Goal: Task Accomplishment & Management: Manage account settings

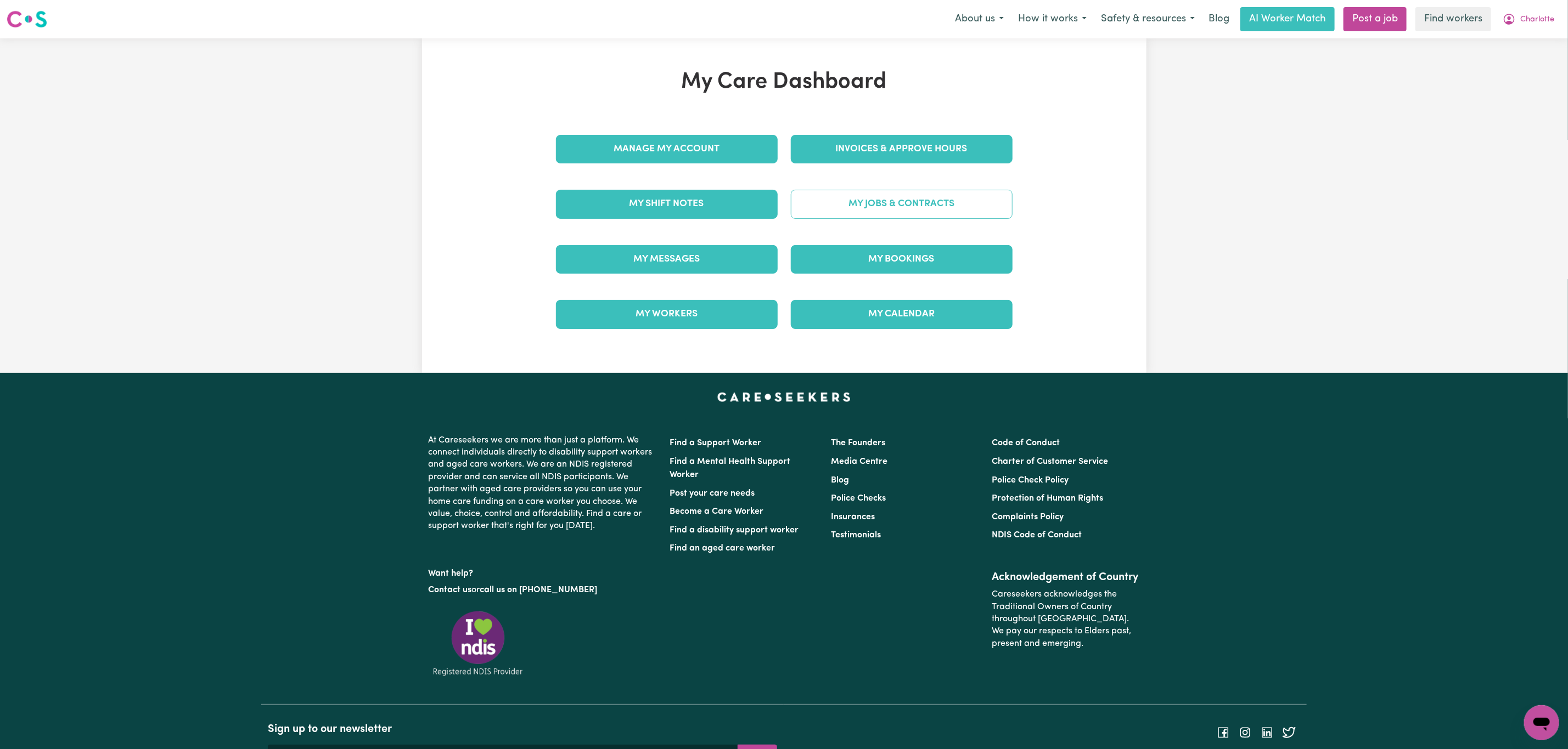
click at [898, 207] on link "My Jobs & Contracts" at bounding box center [902, 204] width 221 height 29
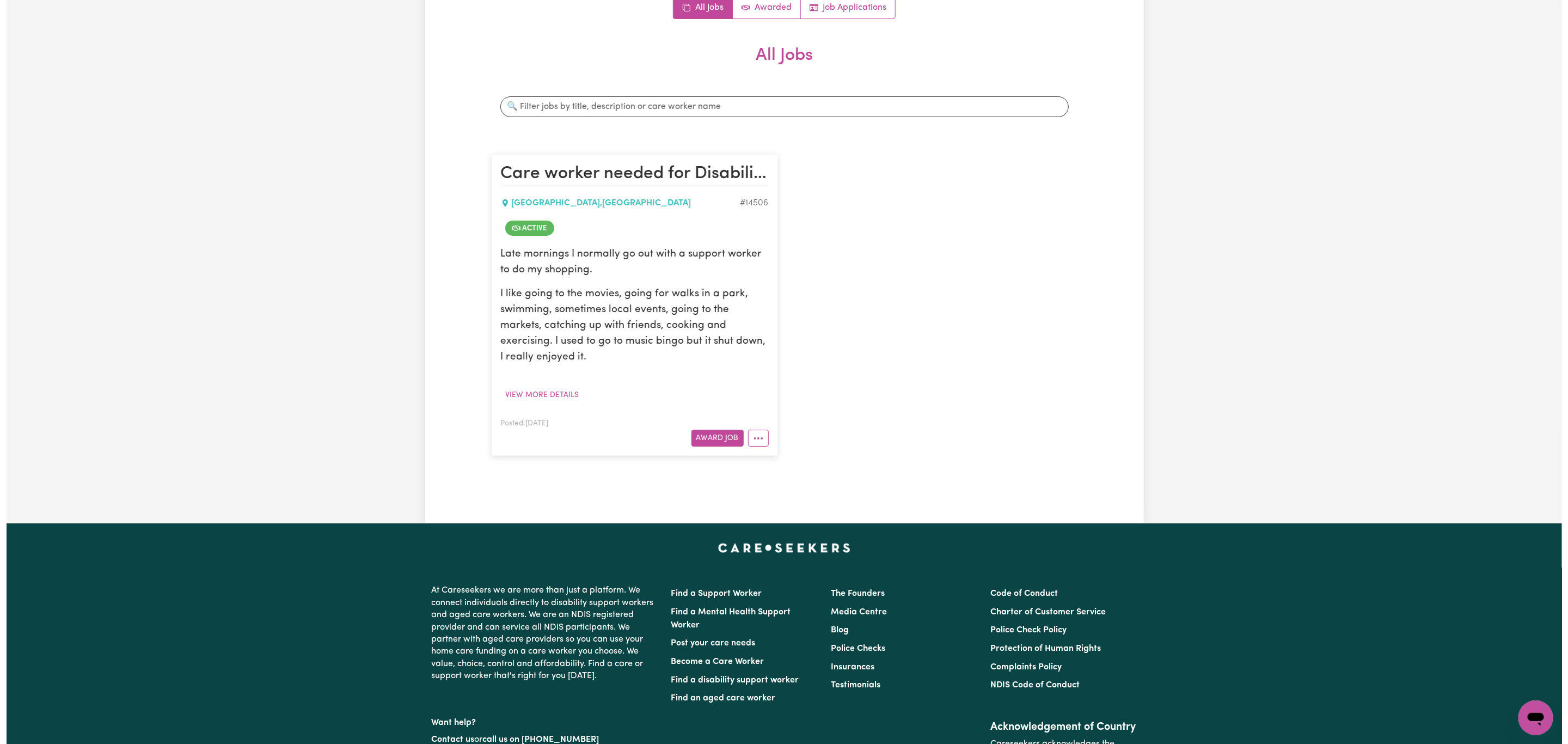
scroll to position [246, 0]
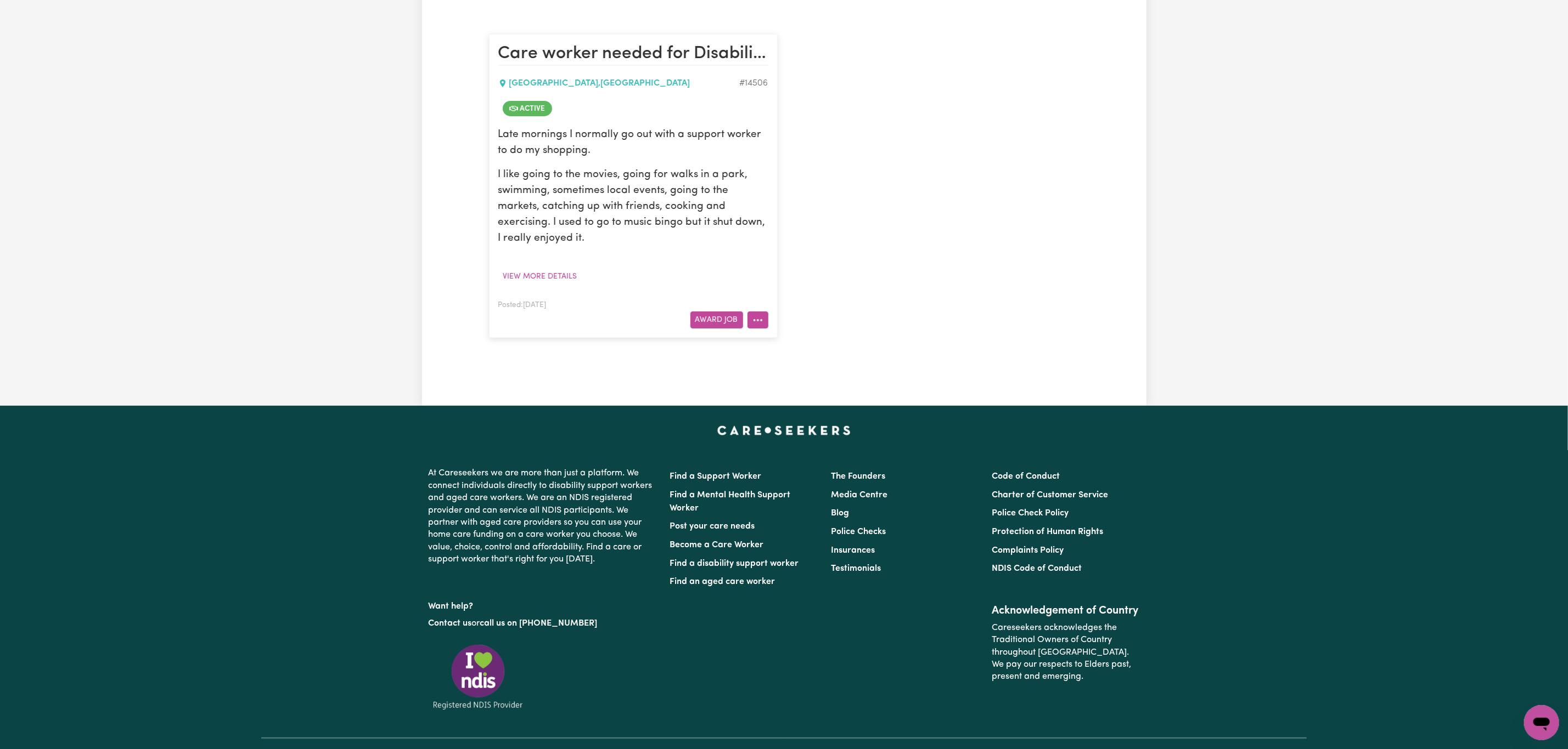
click at [749, 318] on button "More options" at bounding box center [758, 320] width 21 height 17
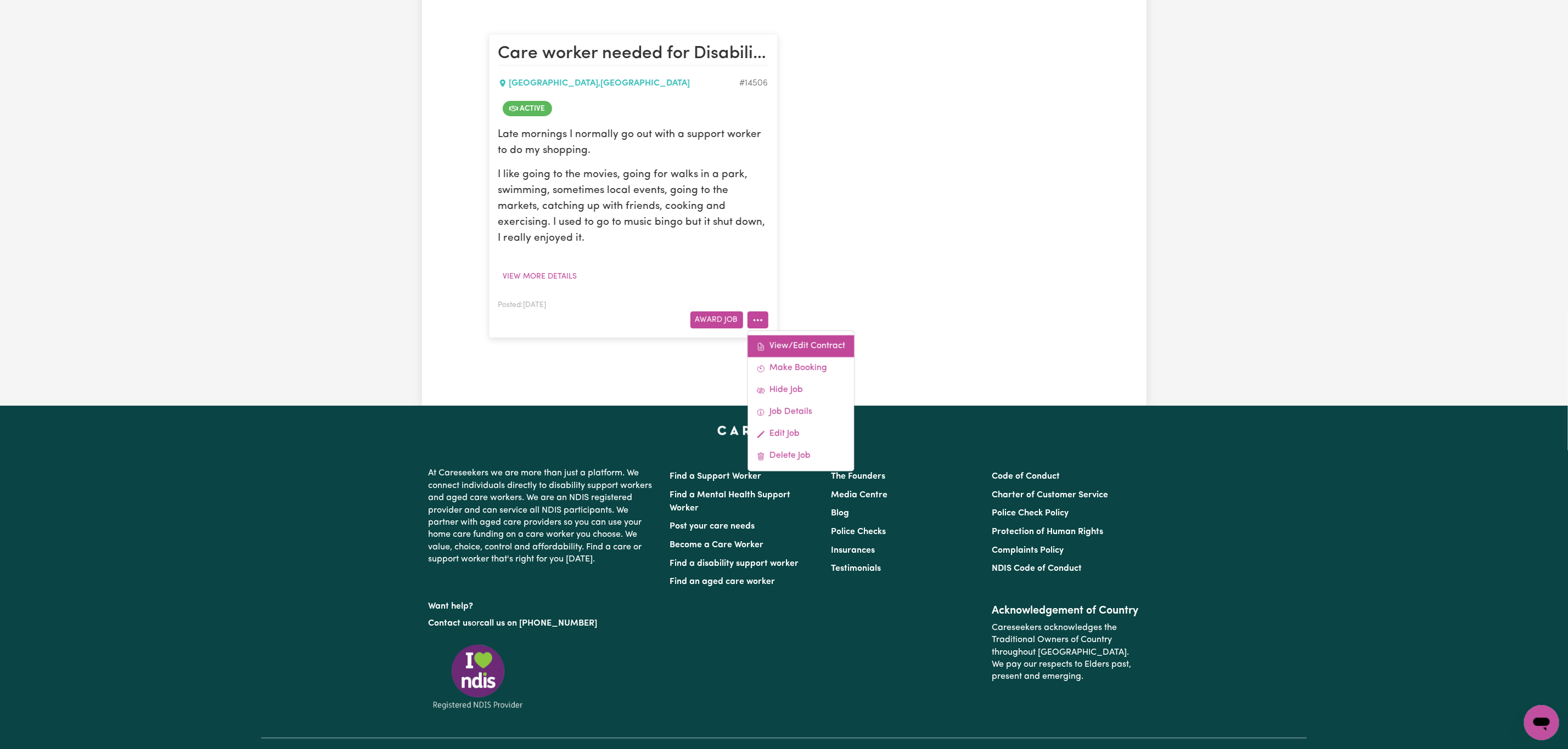
click at [805, 342] on link "View/Edit Contract" at bounding box center [800, 347] width 106 height 22
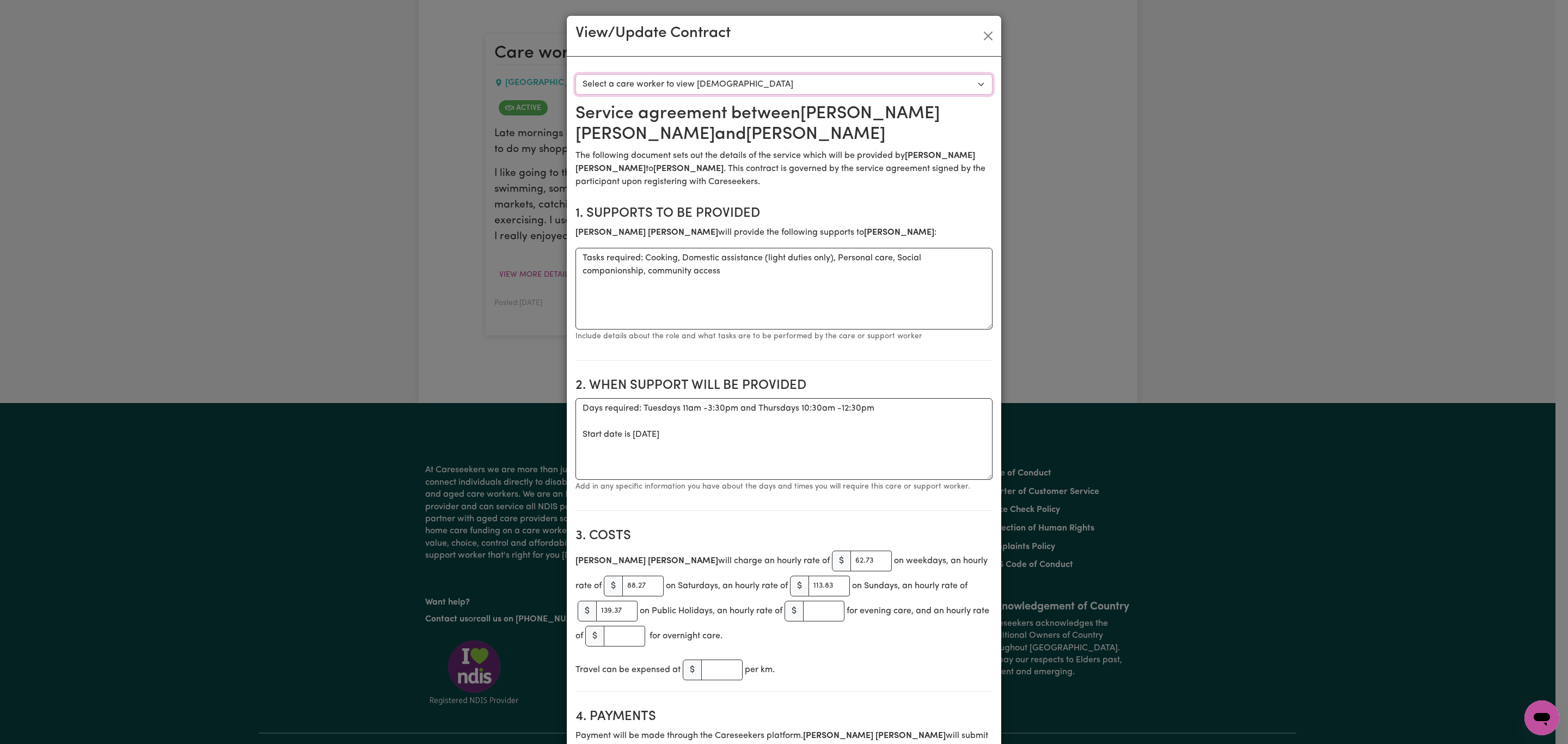
click at [721, 82] on select "Select a care worker to view [DEMOGRAPHIC_DATA] #10355 - [PERSON_NAME] (contrac…" at bounding box center [783, 84] width 417 height 21
select select "9967"
click at [575, 74] on select "Select a care worker to view [DEMOGRAPHIC_DATA] #10355 - [PERSON_NAME] (contrac…" at bounding box center [783, 84] width 417 height 21
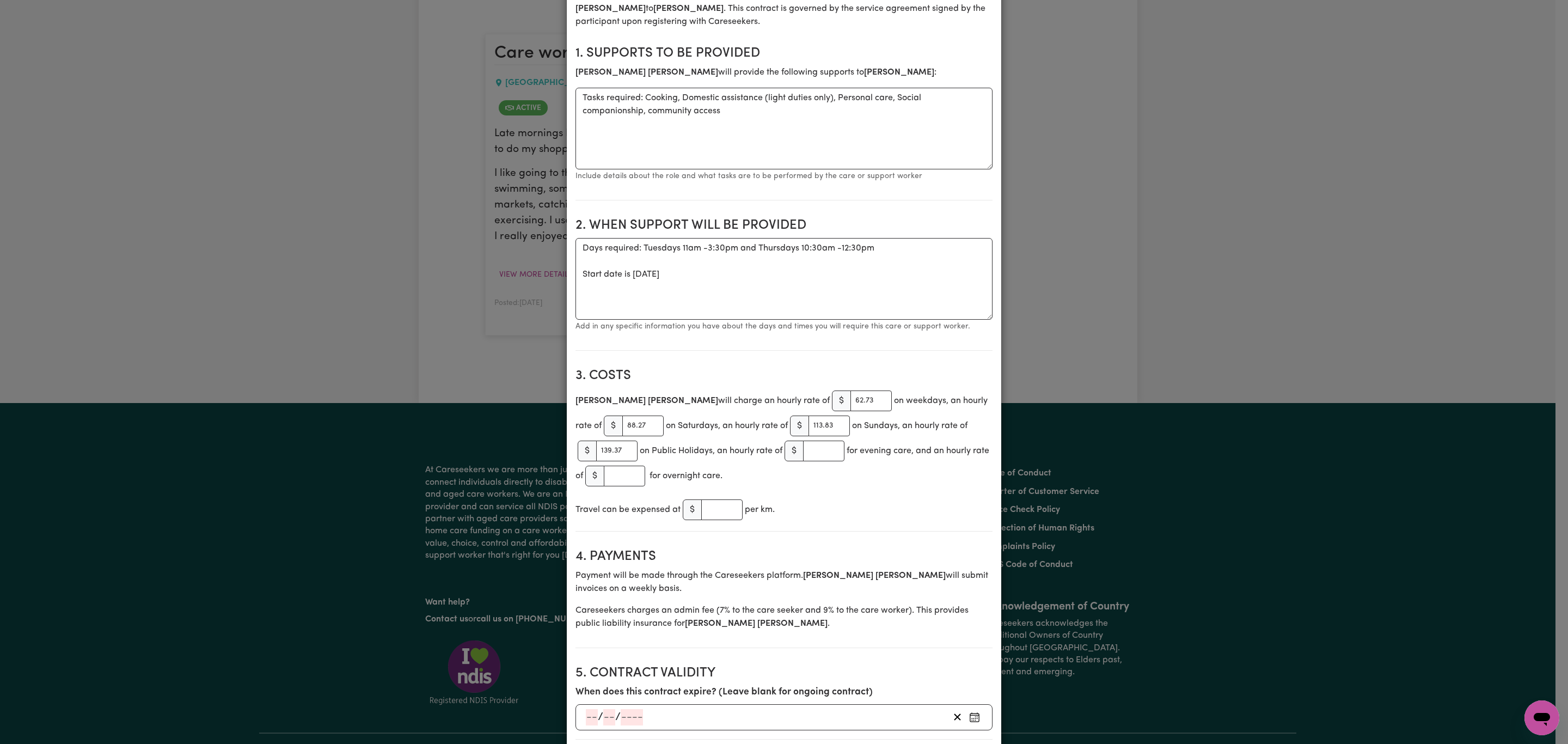
scroll to position [163, 0]
drag, startPoint x: 783, startPoint y: 399, endPoint x: 757, endPoint y: 394, distance: 26.5
click at [833, 394] on div "$ 62.73" at bounding box center [862, 398] width 60 height 21
type input "63.27"
click at [812, 453] on input "number" at bounding box center [823, 447] width 41 height 21
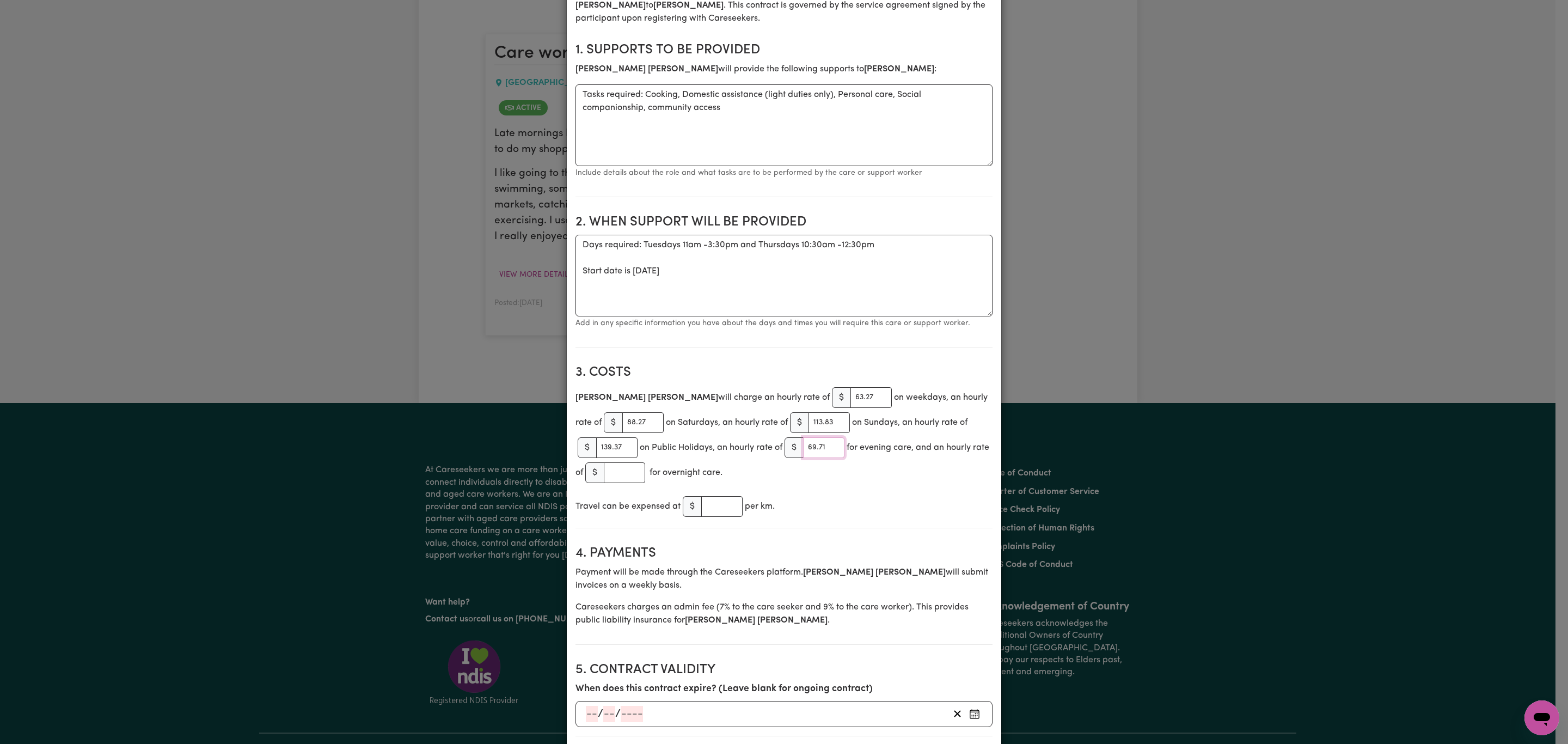
type input "69.71"
drag, startPoint x: 615, startPoint y: 424, endPoint x: 561, endPoint y: 416, distance: 54.6
type input "89.04"
drag, startPoint x: 807, startPoint y: 431, endPoint x: 792, endPoint y: 427, distance: 15.5
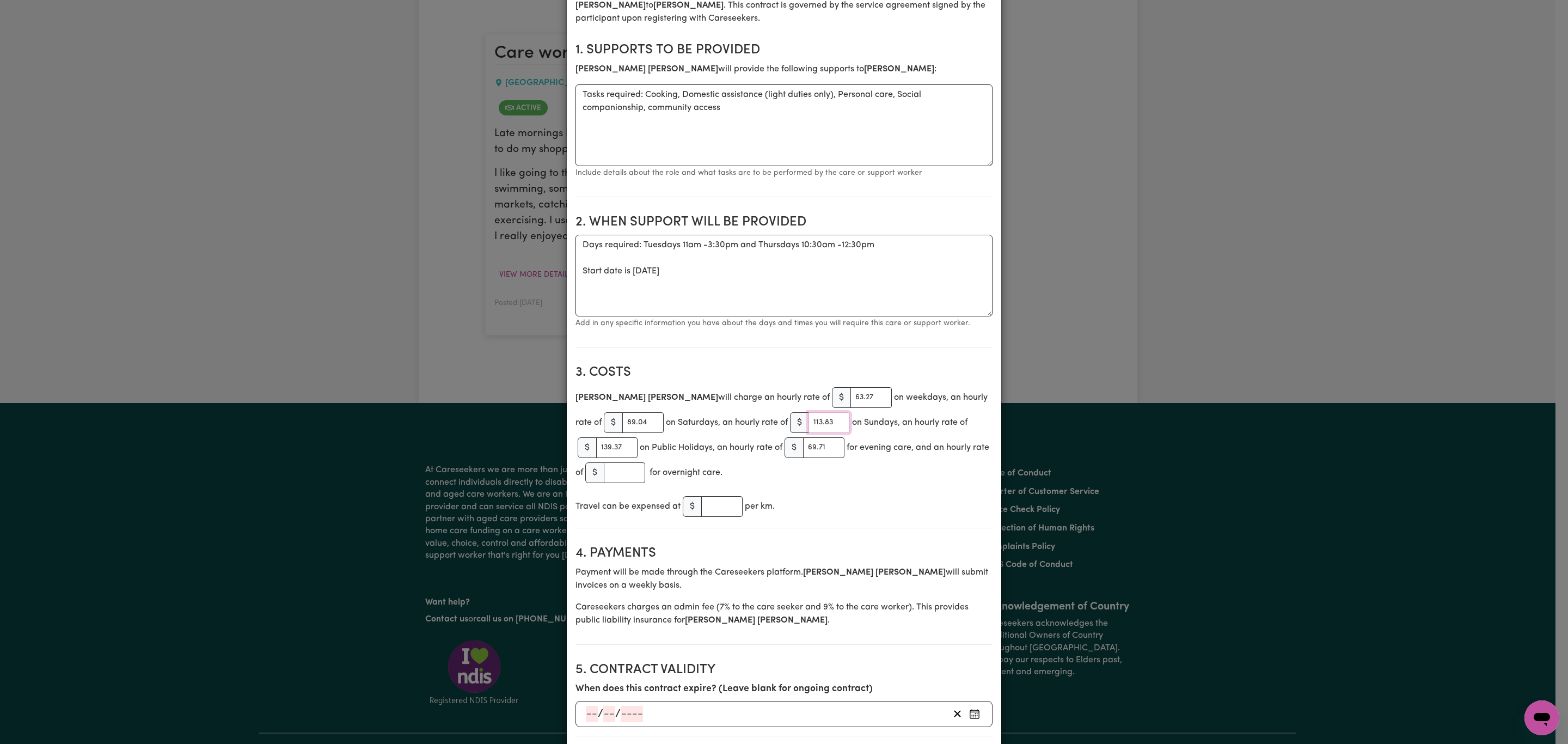
click at [809, 427] on input "113.83" at bounding box center [829, 422] width 41 height 21
type input "114.80"
click at [606, 452] on input "139.37" at bounding box center [616, 447] width 41 height 21
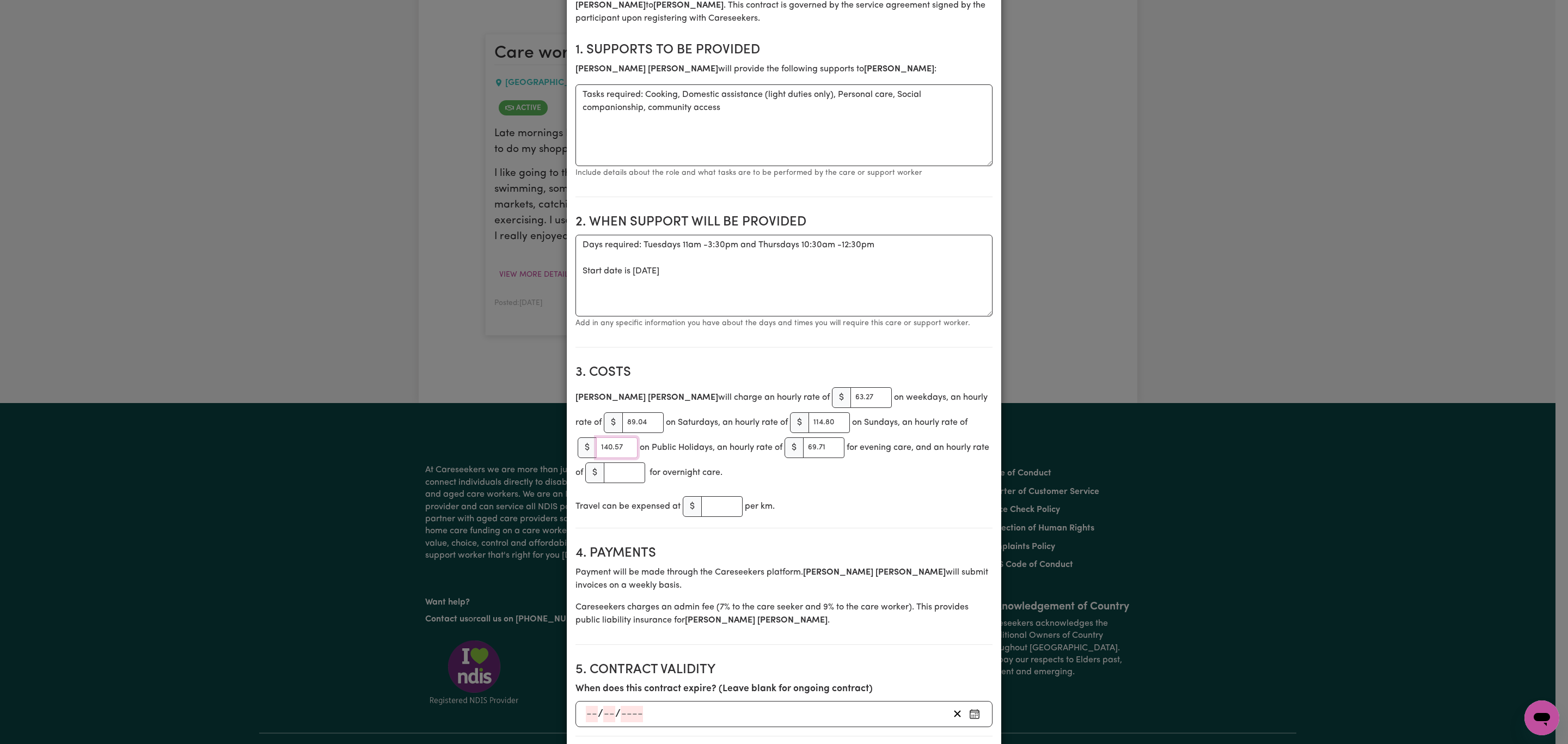
type input "140.57"
click at [884, 520] on div "Travel can be expensed at $ per km." at bounding box center [783, 506] width 417 height 25
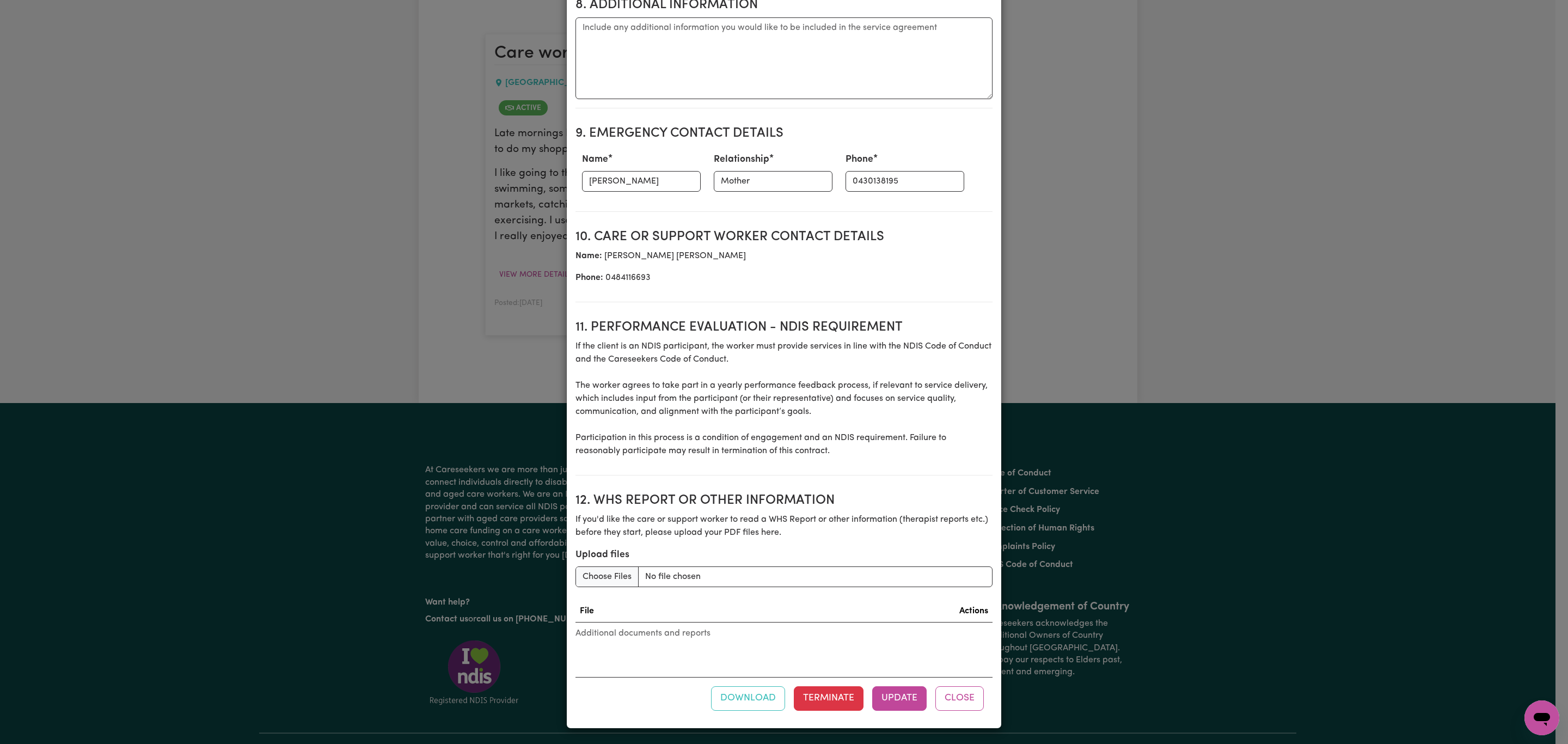
scroll to position [1190, 0]
click at [893, 692] on button "Update" at bounding box center [899, 698] width 54 height 24
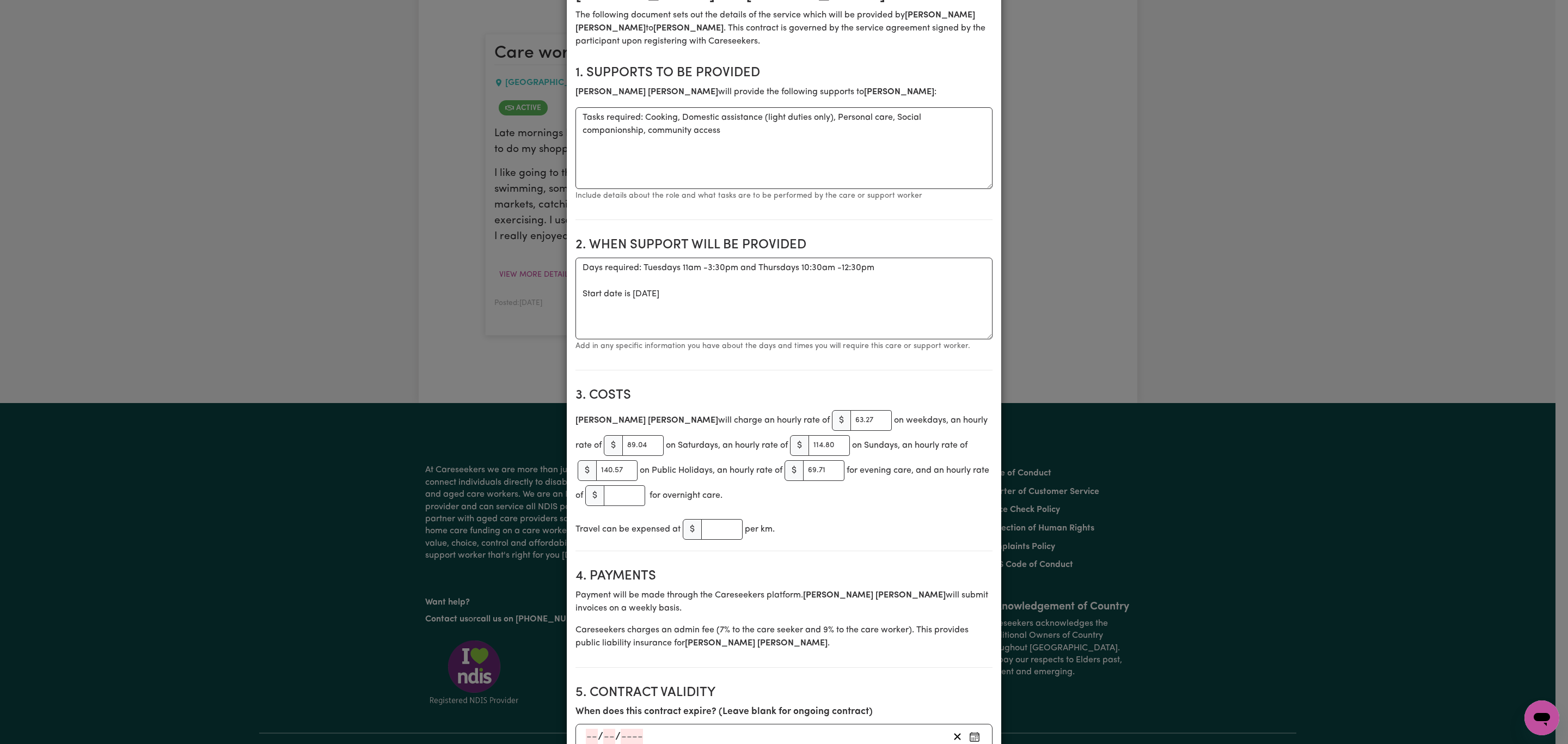
scroll to position [0, 0]
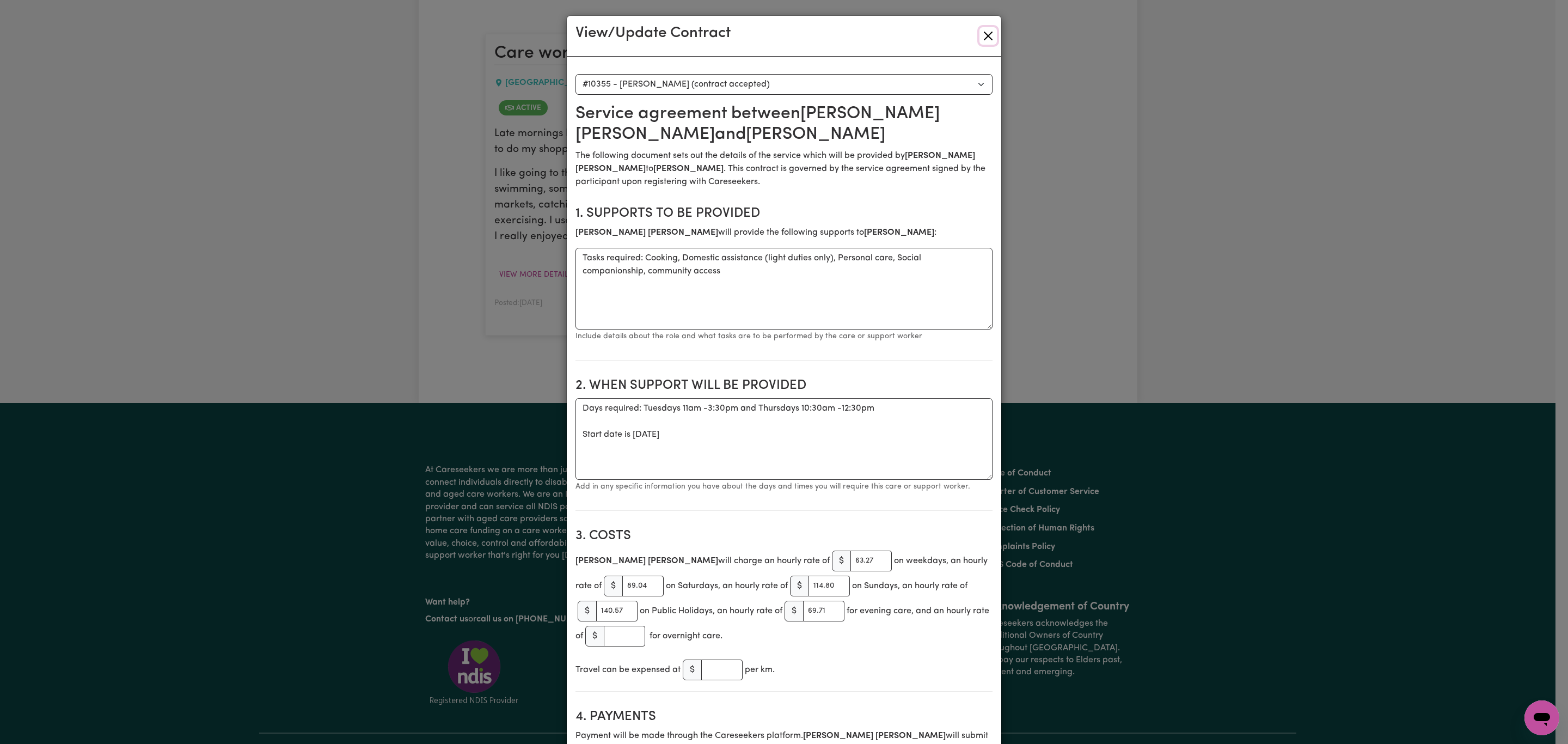
click at [985, 39] on button "Close" at bounding box center [988, 36] width 17 height 17
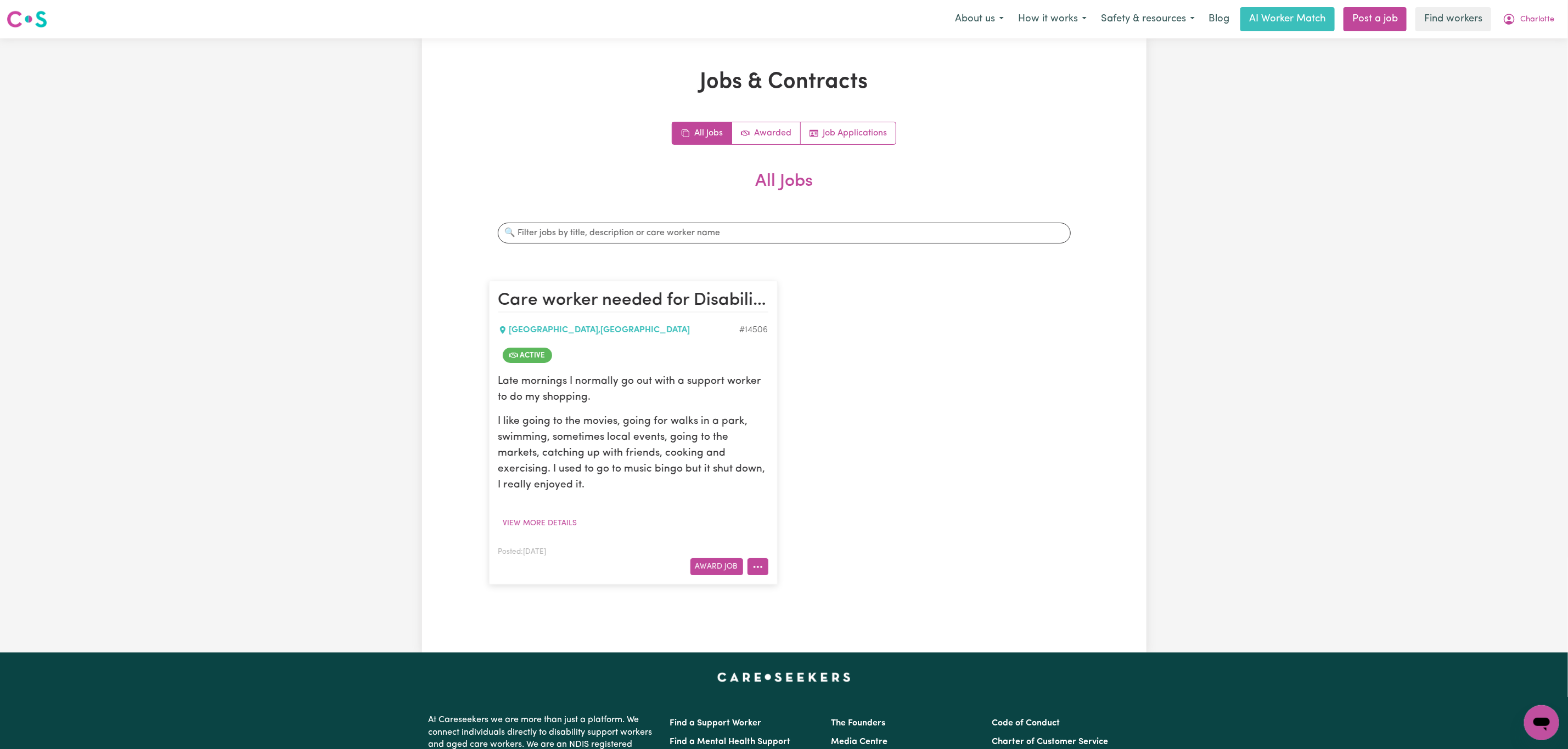
click at [766, 571] on button "More options" at bounding box center [758, 566] width 21 height 17
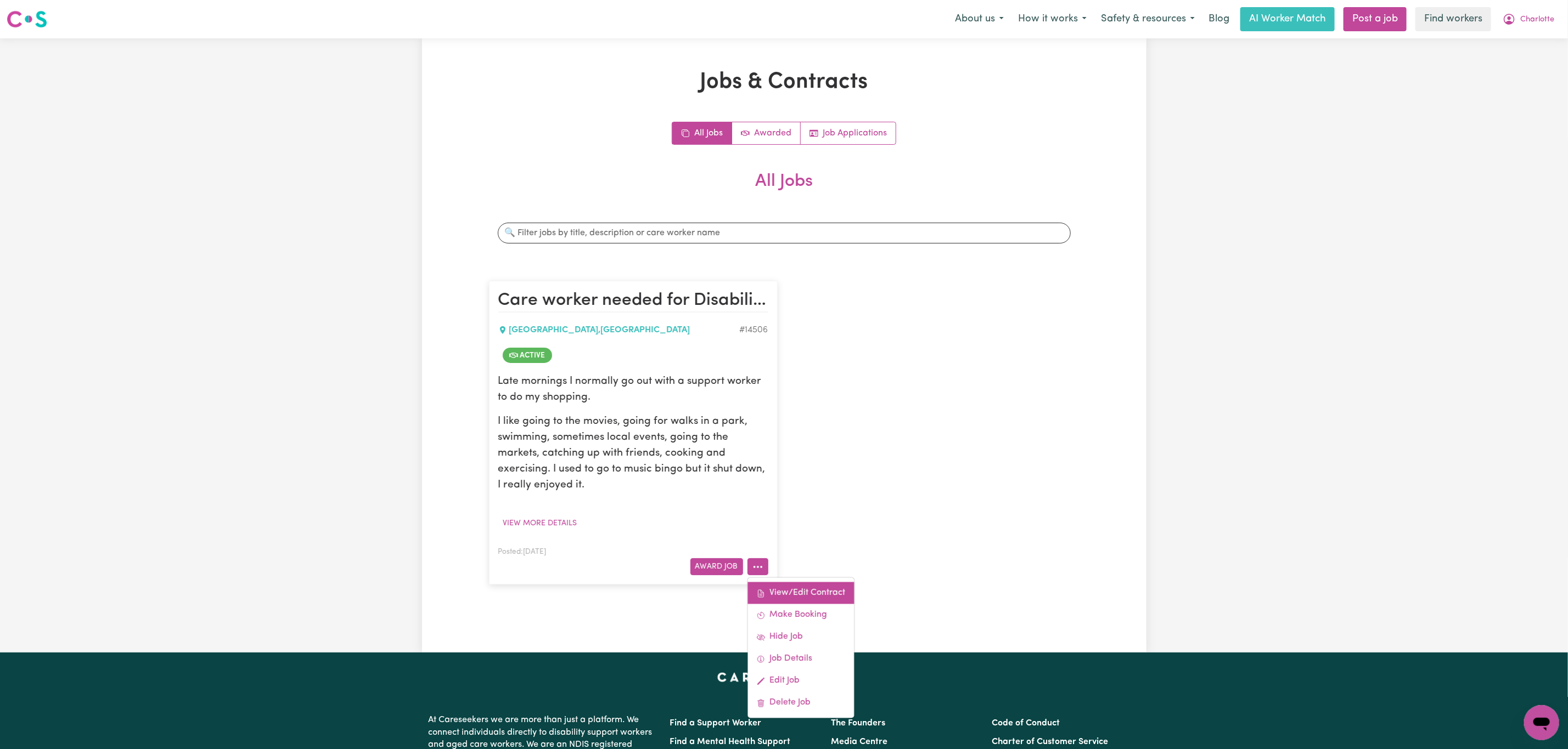
click at [787, 585] on link "View/Edit Contract" at bounding box center [800, 593] width 106 height 22
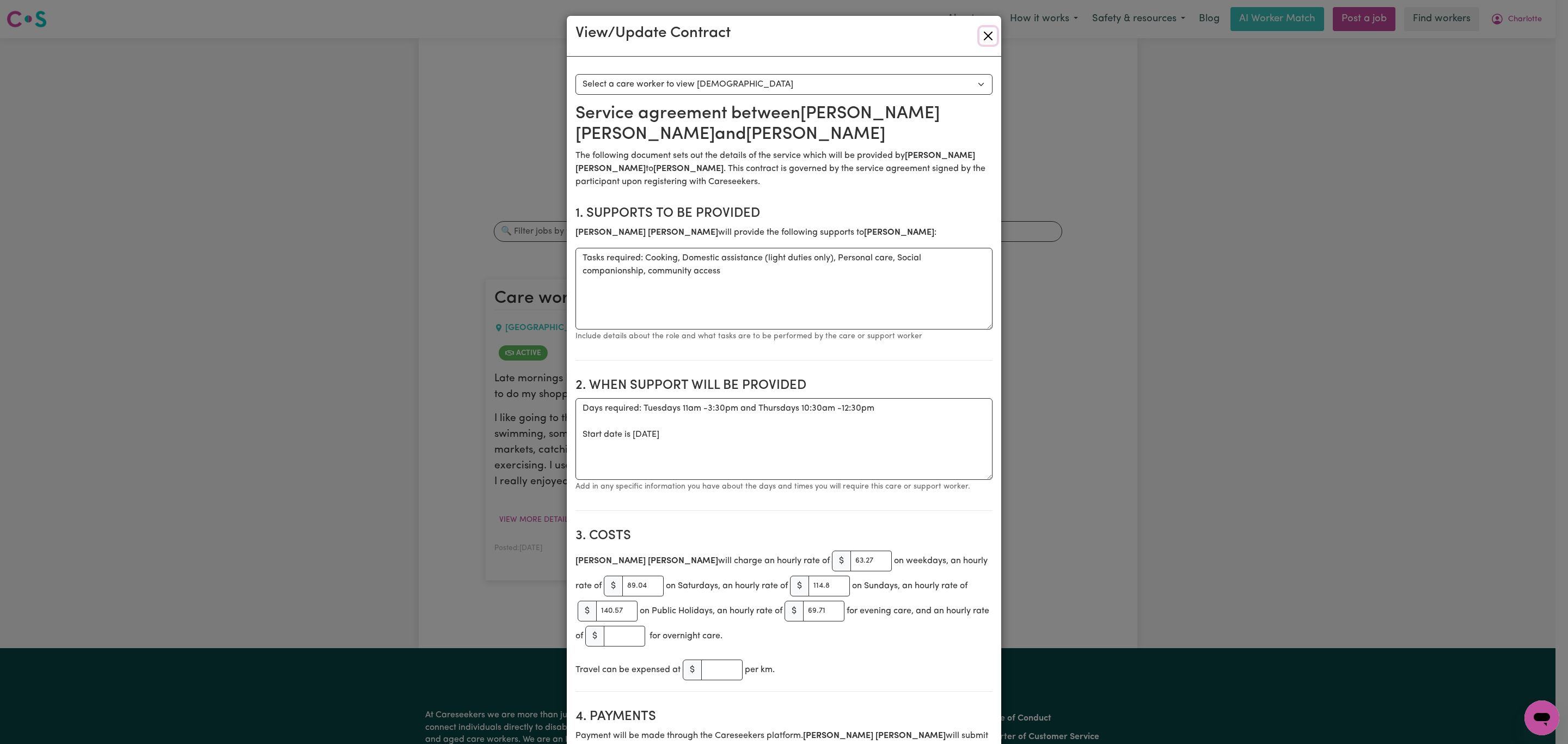
click at [983, 27] on button "Close" at bounding box center [988, 36] width 17 height 17
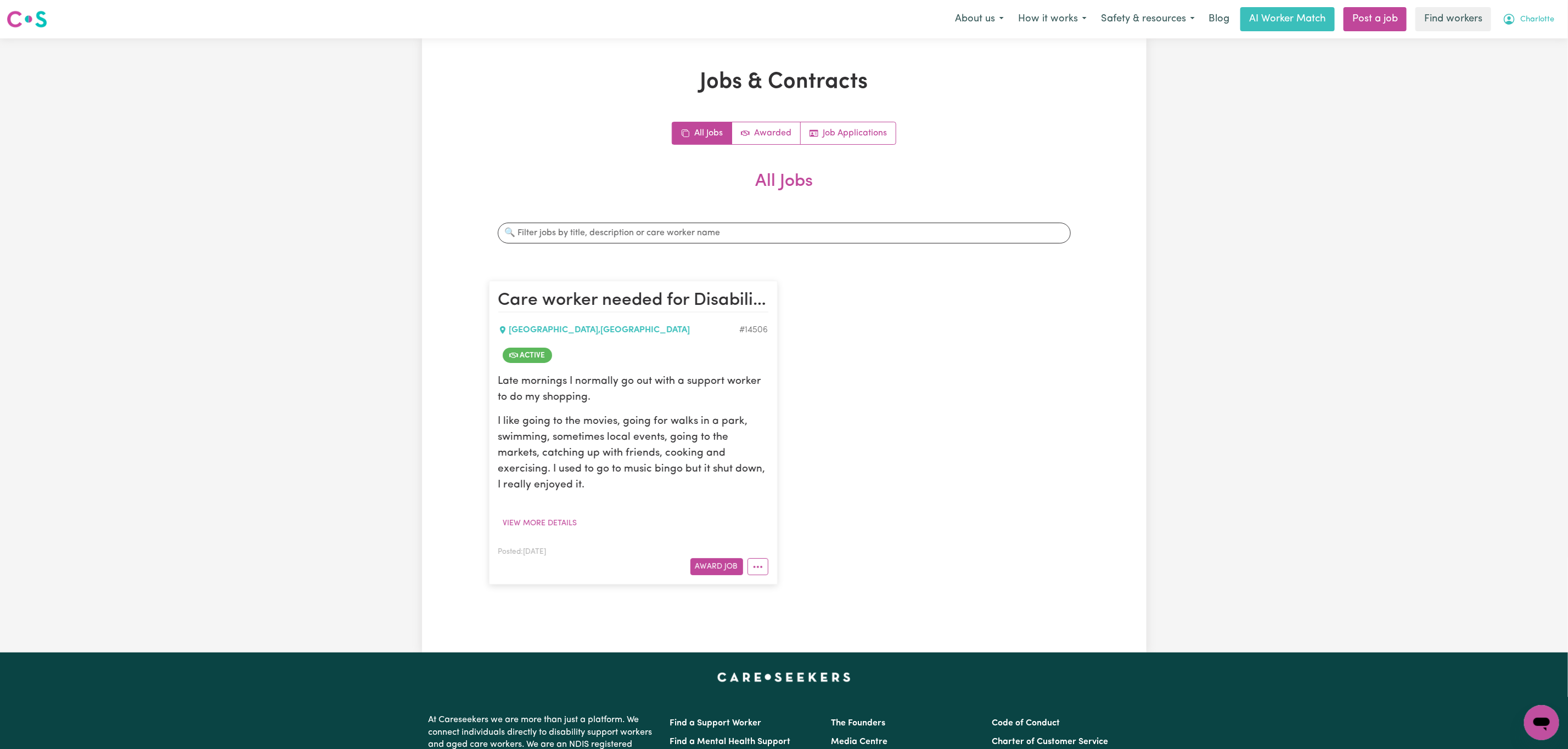
click at [1525, 11] on button "Charlotte" at bounding box center [1527, 18] width 66 height 23
click at [1520, 65] on link "Logout" at bounding box center [1517, 63] width 87 height 21
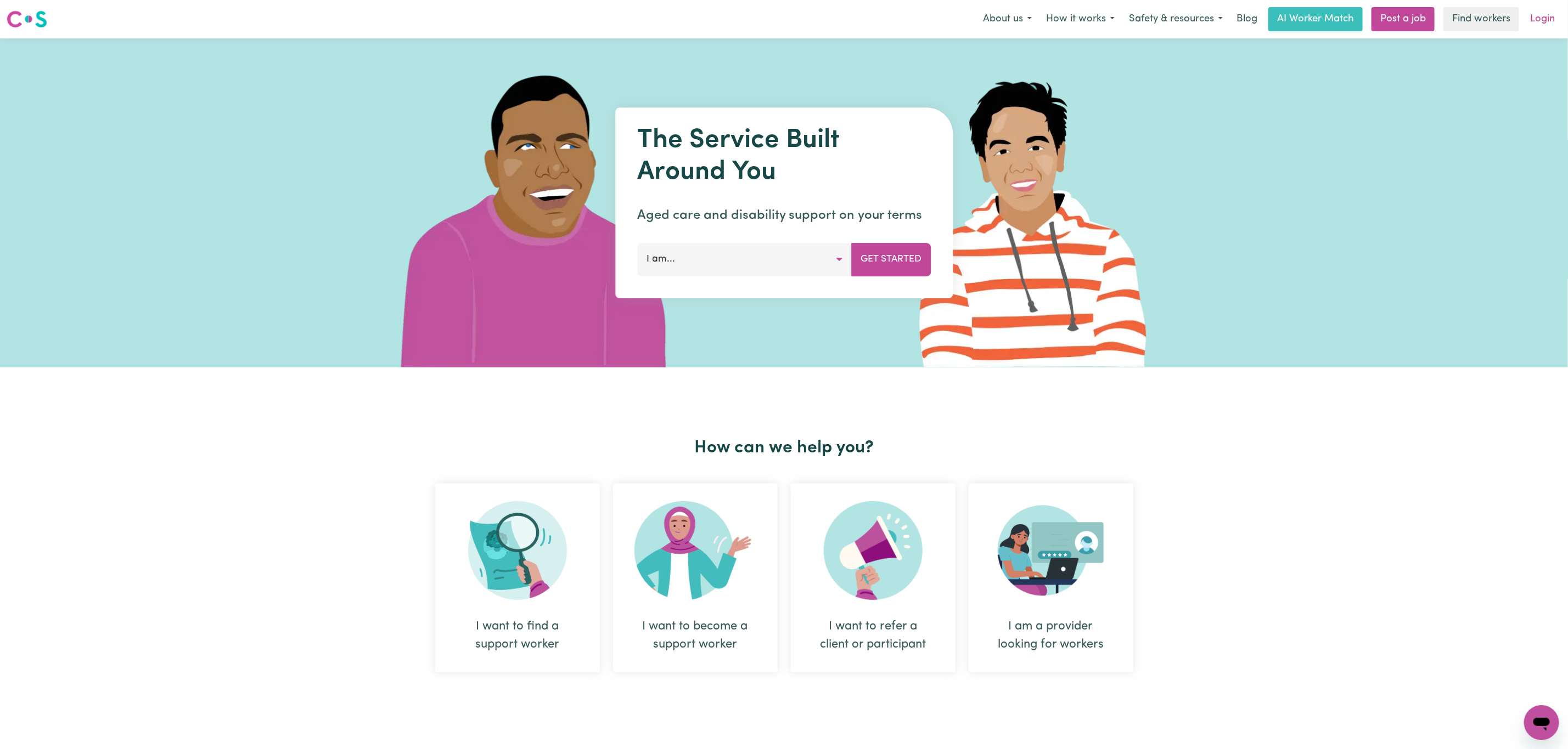
click at [1541, 11] on link "Login" at bounding box center [1542, 19] width 38 height 24
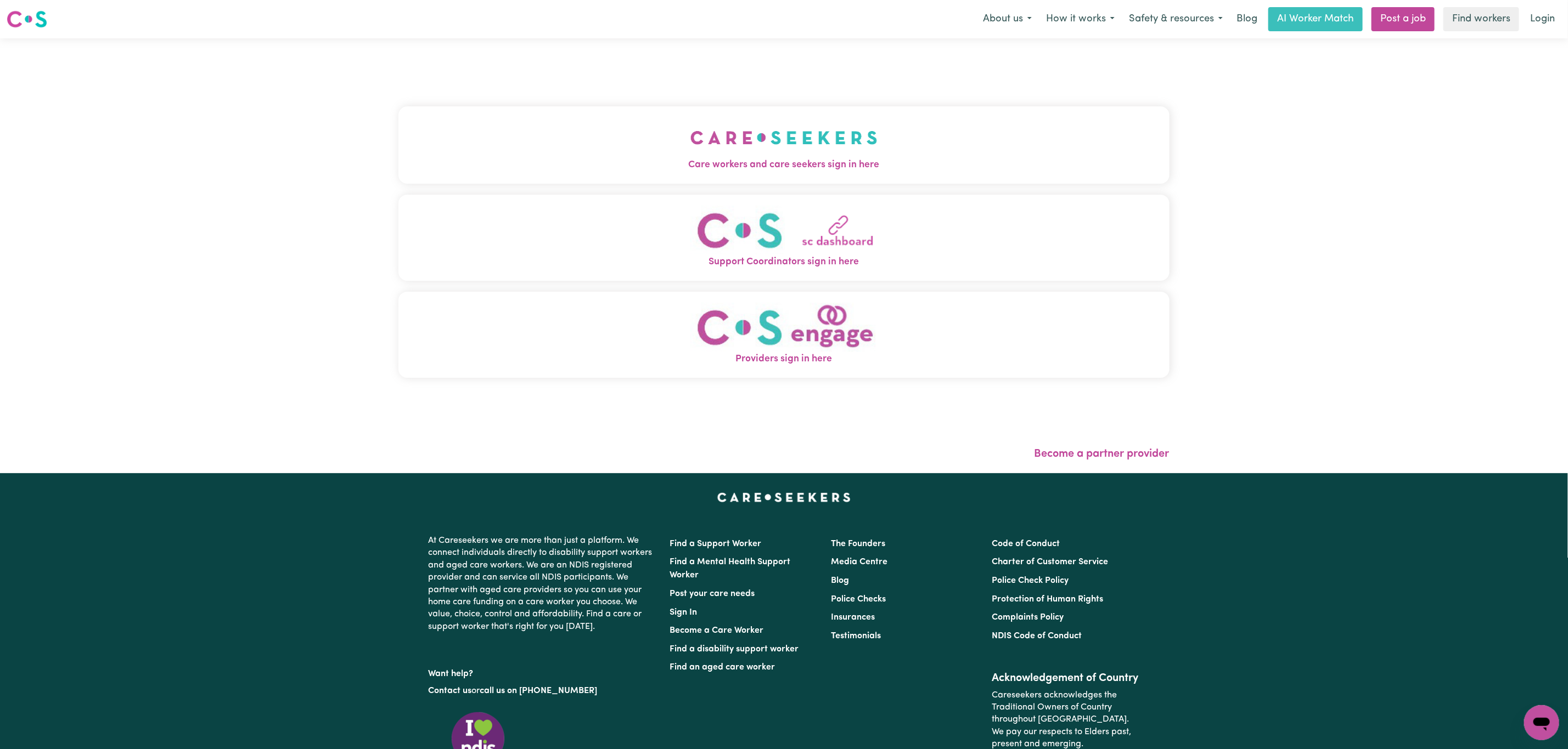
click at [628, 165] on span "Care workers and care seekers sign in here" at bounding box center [784, 164] width 771 height 14
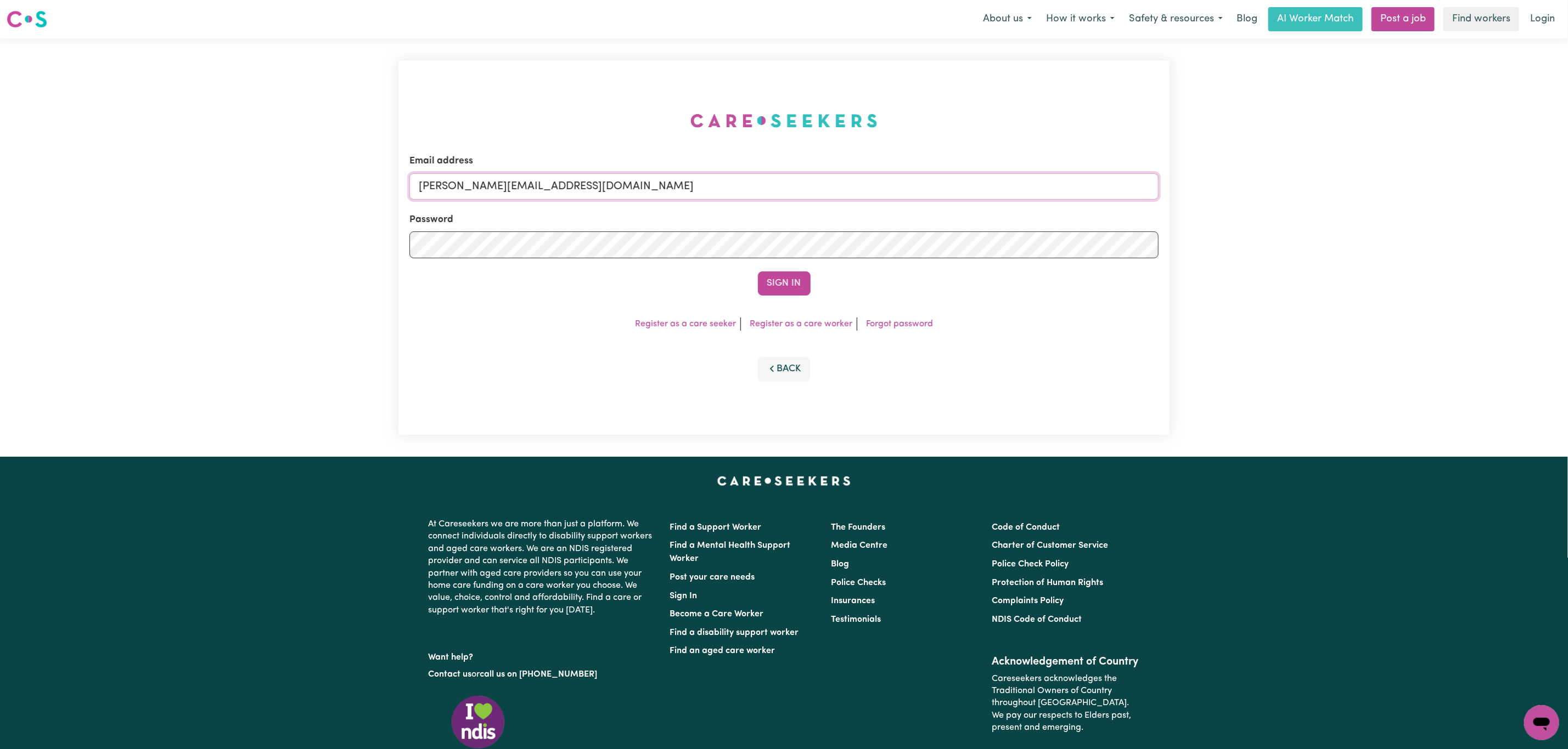
click at [461, 187] on input "[PERSON_NAME][EMAIL_ADDRESS][DOMAIN_NAME]" at bounding box center [784, 186] width 749 height 27
drag, startPoint x: 476, startPoint y: 191, endPoint x: 766, endPoint y: 199, distance: 290.1
click at [766, 199] on input "[EMAIL_ADDRESS][PERSON_NAME][DOMAIN_NAME]" at bounding box center [784, 186] width 749 height 27
type input "superuser~[EMAIL_ADDRESS][DOMAIN_NAME]"
click at [758, 271] on button "Sign In" at bounding box center [784, 283] width 53 height 24
